Goal: Check status: Check status

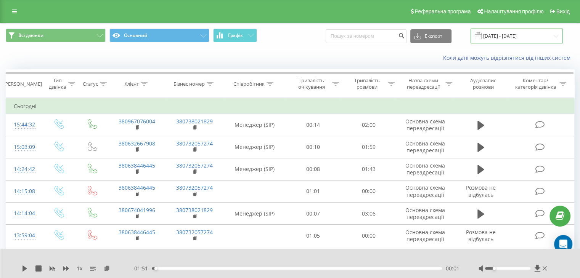
click at [554, 34] on input "[DATE] - [DATE]" at bounding box center [516, 36] width 92 height 15
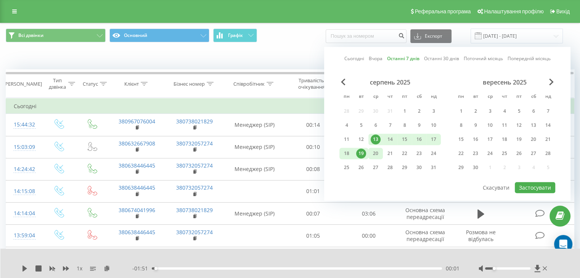
click at [378, 153] on div "20" at bounding box center [376, 154] width 10 height 10
click at [400, 138] on div "15" at bounding box center [405, 140] width 10 height 10
click at [528, 186] on button "Застосувати" at bounding box center [535, 187] width 40 height 11
type input "[DATE] - [DATE]"
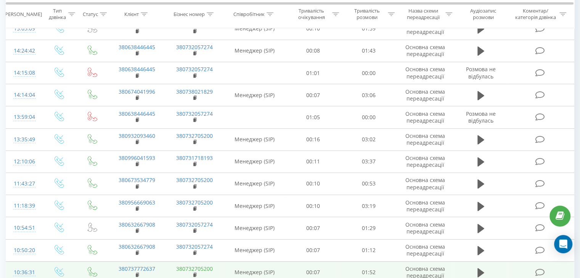
scroll to position [318, 0]
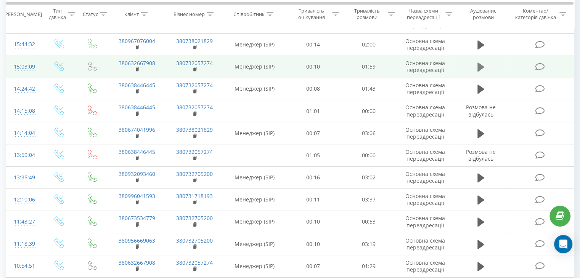
click at [479, 66] on icon at bounding box center [480, 67] width 7 height 9
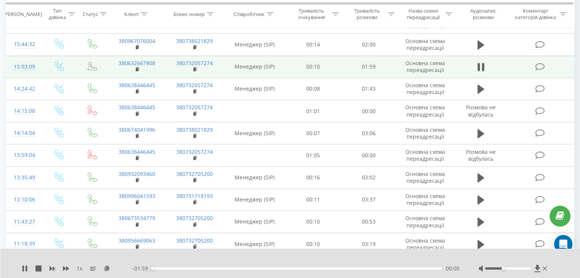
drag, startPoint x: 506, startPoint y: 269, endPoint x: 502, endPoint y: 269, distance: 4.2
click at [502, 269] on div "Accessibility label" at bounding box center [502, 268] width 3 height 3
click at [261, 269] on div "00:18" at bounding box center [297, 269] width 290 height 2
click at [302, 269] on div "00:46" at bounding box center [297, 269] width 290 height 2
click at [342, 270] on div "01:03" at bounding box center [297, 269] width 290 height 2
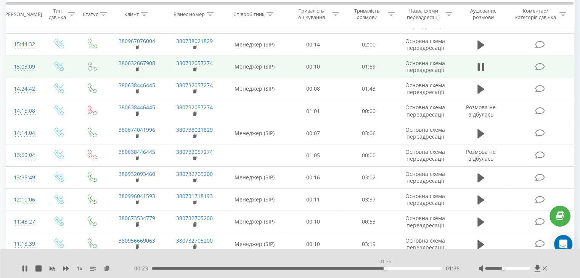
click at [385, 268] on div "01:36" at bounding box center [297, 269] width 290 height 2
click at [482, 63] on icon at bounding box center [482, 67] width 2 height 8
click at [480, 65] on icon at bounding box center [480, 67] width 7 height 9
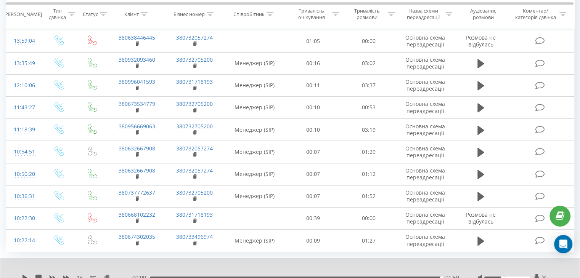
scroll to position [461, 0]
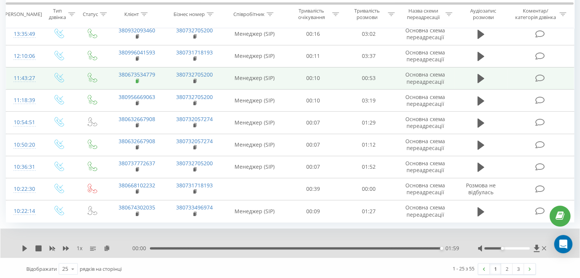
click at [136, 80] on rect at bounding box center [137, 81] width 2 height 3
click at [483, 77] on icon at bounding box center [480, 78] width 7 height 11
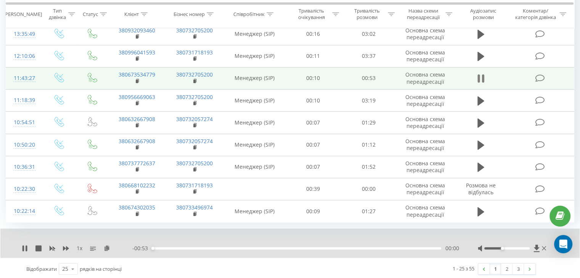
click at [483, 77] on icon at bounding box center [482, 78] width 2 height 8
click at [479, 78] on icon at bounding box center [480, 78] width 7 height 9
drag, startPoint x: 136, startPoint y: 78, endPoint x: 145, endPoint y: 78, distance: 9.1
click at [136, 80] on rect at bounding box center [137, 81] width 2 height 3
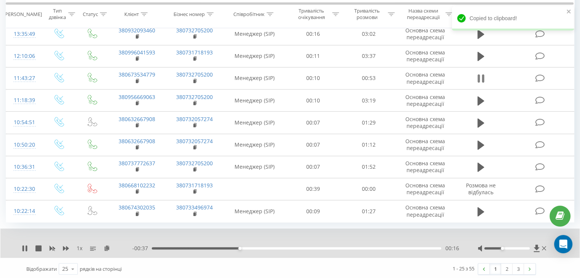
click at [483, 77] on icon at bounding box center [482, 78] width 2 height 8
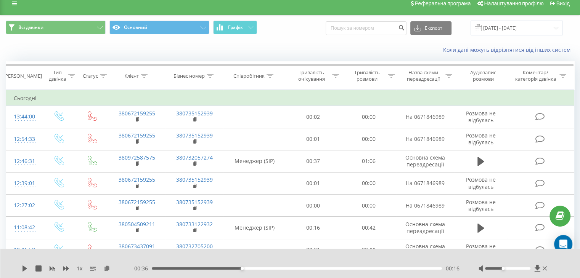
scroll to position [0, 0]
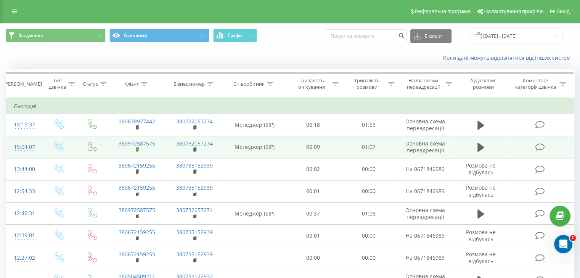
click at [137, 150] on rect at bounding box center [137, 149] width 2 height 3
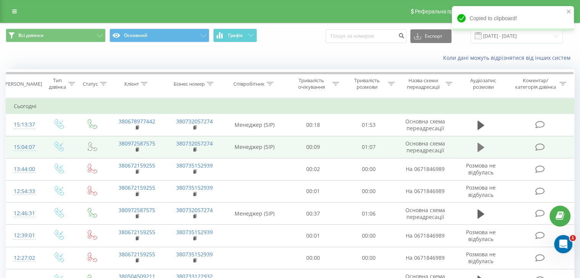
click at [484, 143] on button at bounding box center [480, 147] width 11 height 11
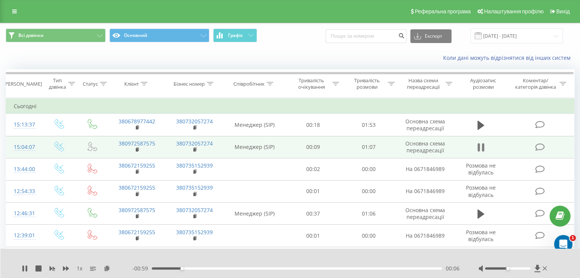
click at [482, 147] on icon at bounding box center [482, 147] width 2 height 8
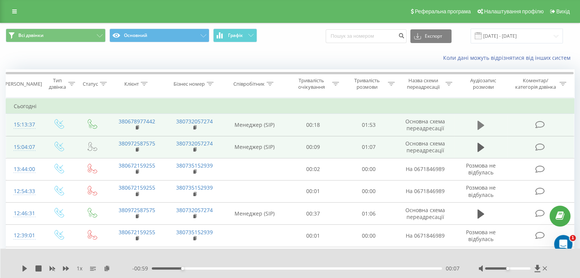
click at [475, 128] on button at bounding box center [480, 125] width 11 height 11
click at [514, 269] on div at bounding box center [507, 269] width 45 height 2
click at [480, 127] on icon at bounding box center [480, 125] width 7 height 11
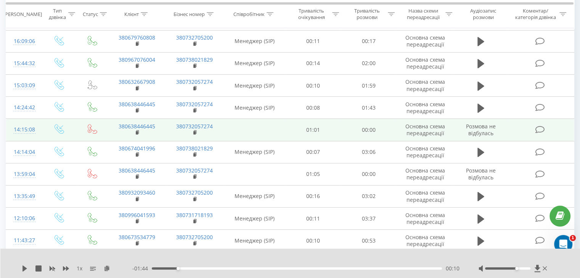
scroll to position [381, 0]
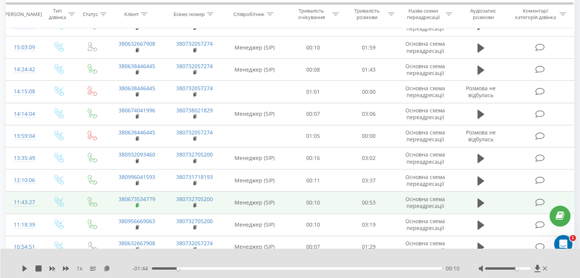
click at [137, 204] on rect at bounding box center [137, 205] width 2 height 3
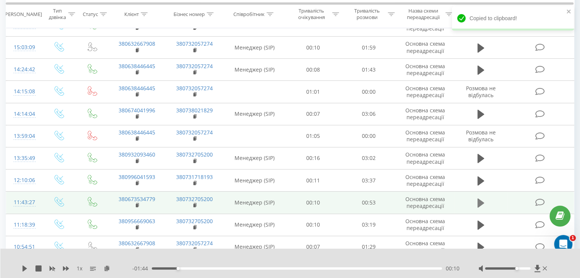
click at [482, 203] on icon at bounding box center [480, 203] width 7 height 11
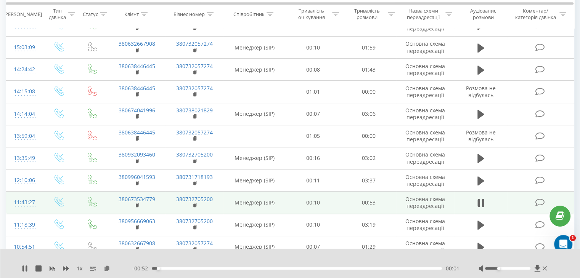
drag, startPoint x: 515, startPoint y: 269, endPoint x: 498, endPoint y: 269, distance: 17.5
click at [498, 269] on div "Accessibility label" at bounding box center [498, 268] width 3 height 3
click at [480, 202] on icon at bounding box center [480, 203] width 7 height 11
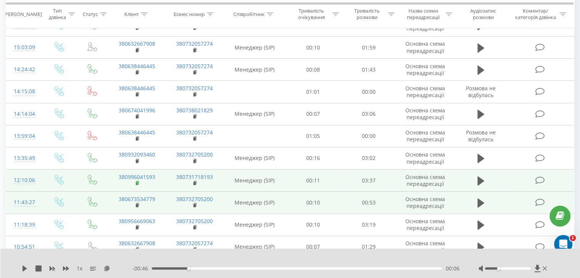
click at [137, 182] on rect at bounding box center [137, 183] width 2 height 3
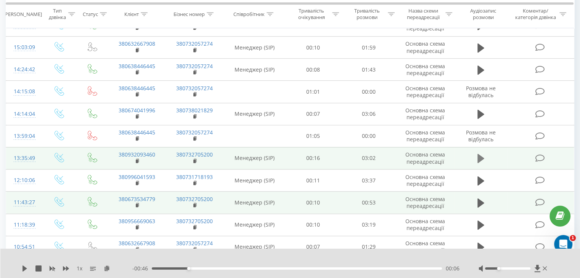
click at [482, 159] on icon at bounding box center [480, 158] width 7 height 11
click at [482, 159] on icon at bounding box center [482, 158] width 2 height 8
click at [137, 160] on rect at bounding box center [137, 161] width 2 height 3
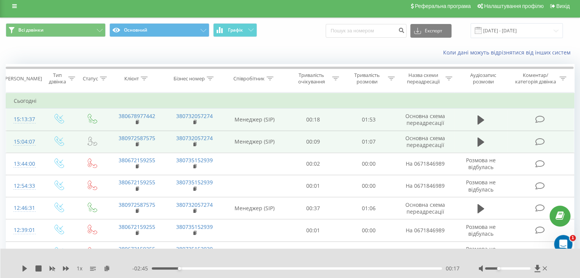
scroll to position [0, 0]
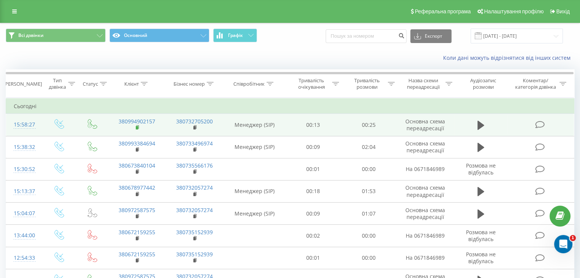
click at [137, 127] on rect at bounding box center [137, 127] width 2 height 3
